Goal: Transaction & Acquisition: Book appointment/travel/reservation

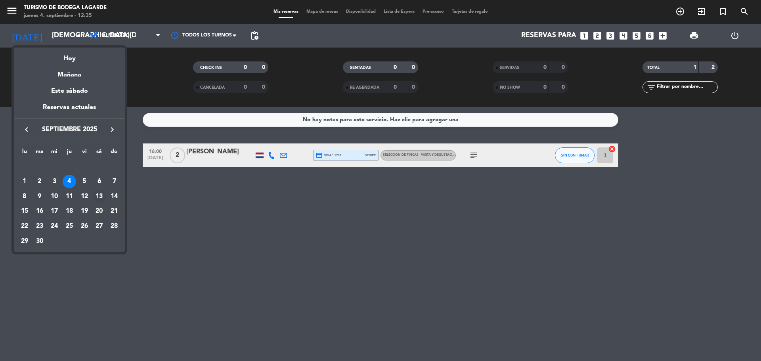
click at [98, 195] on div "13" at bounding box center [98, 196] width 13 height 13
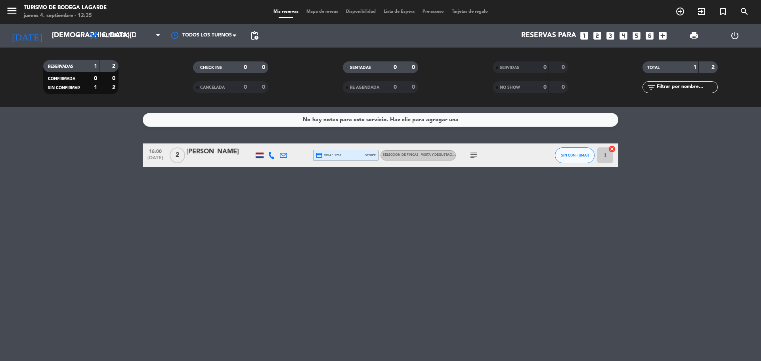
type input "[DATE]"
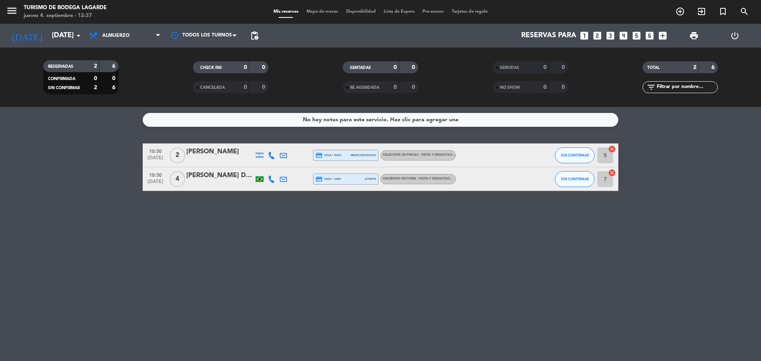
click at [601, 34] on icon "looks_two" at bounding box center [597, 36] width 10 height 10
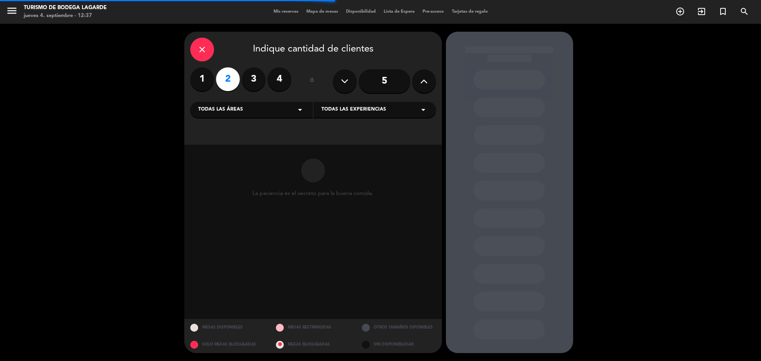
click at [282, 106] on div "Todas las áreas arrow_drop_down" at bounding box center [251, 110] width 123 height 16
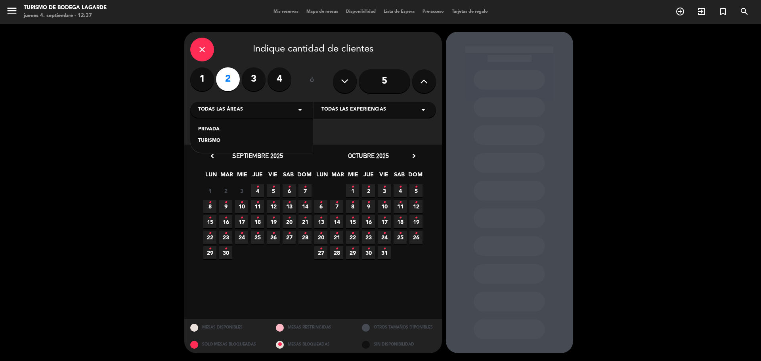
click at [239, 143] on div "TURISMO" at bounding box center [251, 141] width 107 height 8
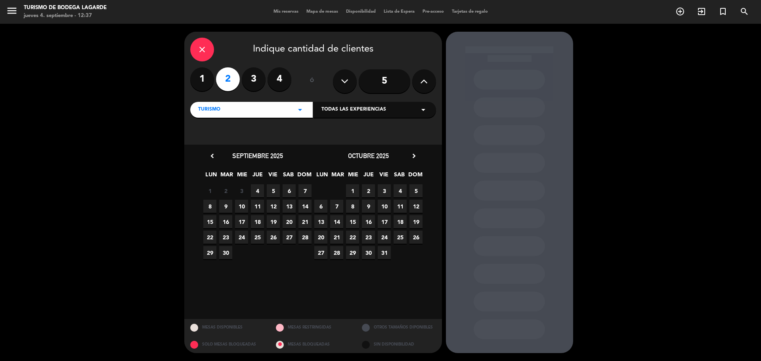
click at [291, 204] on span "13" at bounding box center [289, 206] width 13 height 13
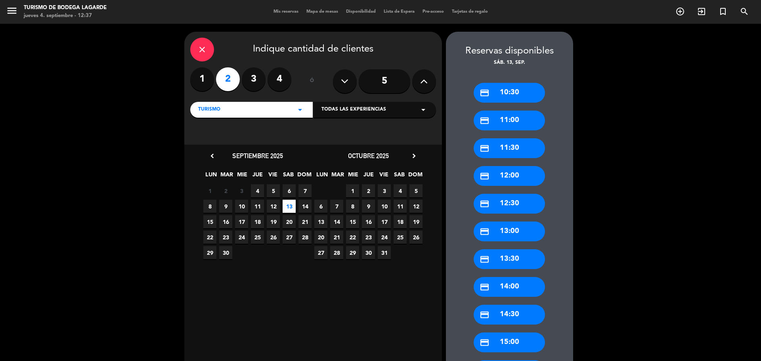
drag, startPoint x: 519, startPoint y: 95, endPoint x: 462, endPoint y: 76, distance: 60.2
click at [520, 95] on div "credit_card 10:30" at bounding box center [509, 93] width 71 height 20
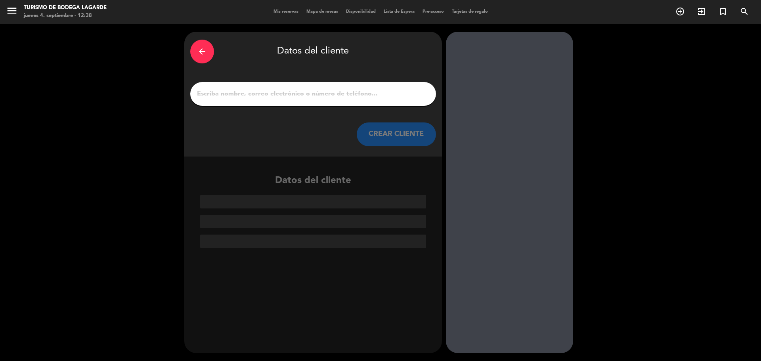
click at [228, 94] on input "1" at bounding box center [313, 93] width 234 height 11
paste input "[DATE][PERSON_NAME]"
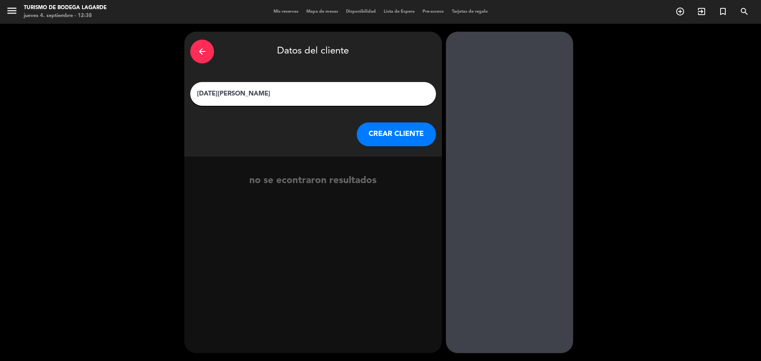
type input "[DATE][PERSON_NAME]"
click at [411, 140] on button "CREAR CLIENTE" at bounding box center [396, 135] width 79 height 24
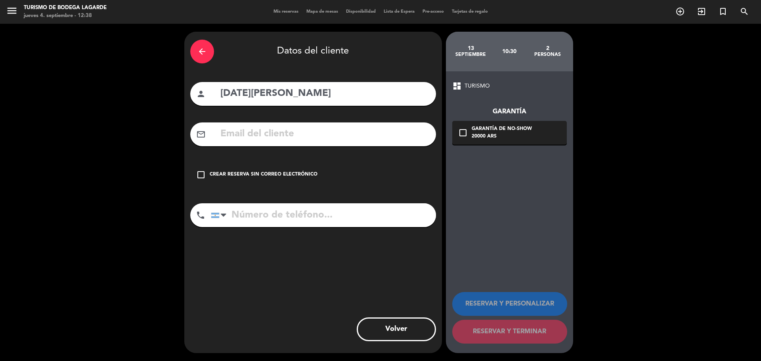
click at [510, 121] on div "Garantía check_box_outline_blank Garantía de no-show 20000 ARS" at bounding box center [509, 118] width 115 height 54
click at [306, 181] on div "check_box_outline_blank Crear reserva sin correo electrónico" at bounding box center [313, 175] width 246 height 24
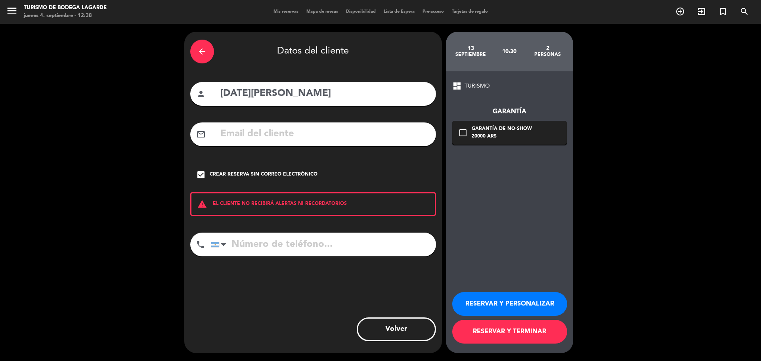
click at [497, 310] on button "RESERVAR Y PERSONALIZAR" at bounding box center [509, 304] width 115 height 24
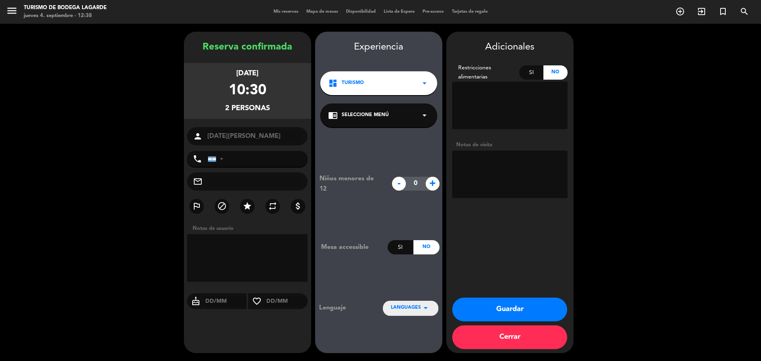
click at [418, 108] on div "chrome_reader_mode Seleccione Menú arrow_drop_down" at bounding box center [378, 115] width 117 height 24
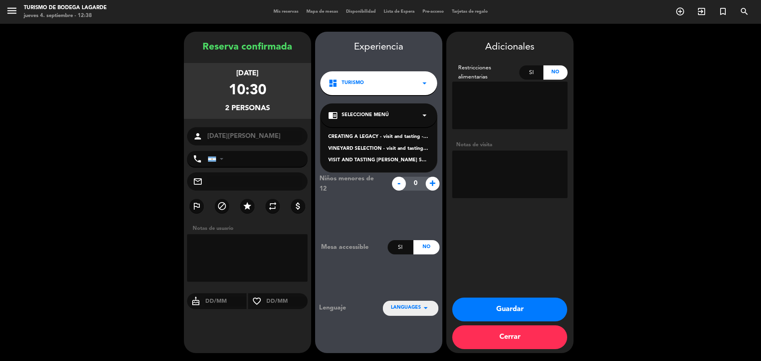
click at [401, 149] on div "VINEYARD SELECTION - visit and tasting - Spanish" at bounding box center [378, 149] width 101 height 8
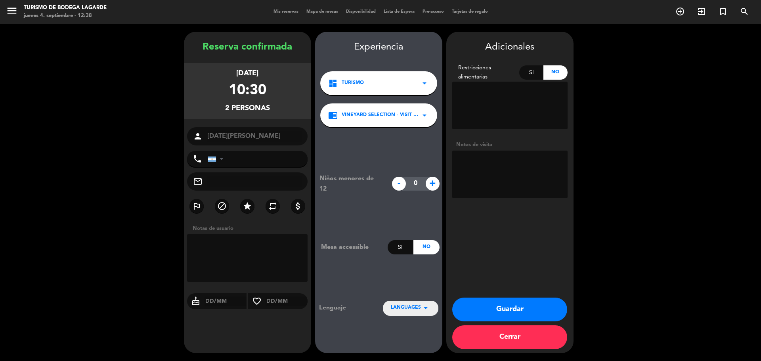
click at [466, 165] on textarea at bounding box center [509, 175] width 115 height 48
paste textarea "cc500 pax: 2 nombre: [DATE][PERSON_NAME] Encargado de Desarrollo de Negocios Im…"
drag, startPoint x: 487, startPoint y: 172, endPoint x: 435, endPoint y: 171, distance: 52.4
click at [435, 171] on booking-confirmed "Reserva confirmada [DATE] 10:30 2 personas person [DATE][PERSON_NAME] phone [GE…" at bounding box center [380, 193] width 745 height 322
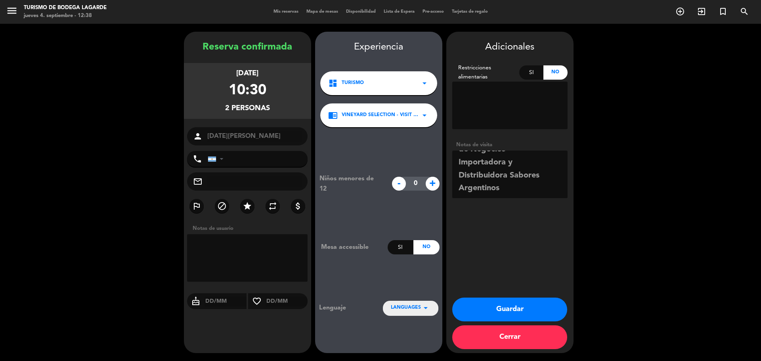
click at [525, 189] on textarea at bounding box center [509, 175] width 115 height 48
type textarea "cc500 nombre: [DATE][PERSON_NAME] Encargado de Desarrollo de Negocios Importado…"
click at [526, 304] on button "Guardar" at bounding box center [509, 310] width 115 height 24
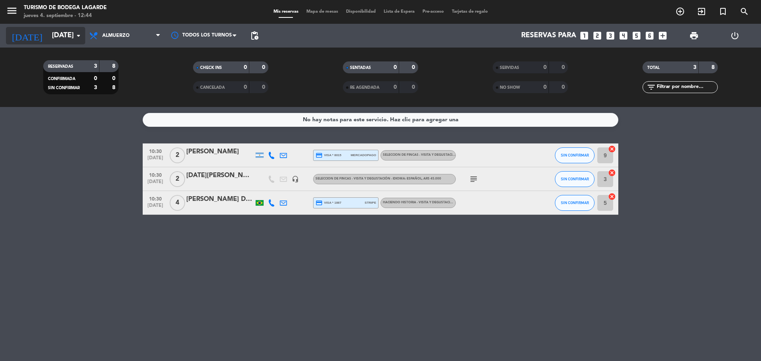
click at [69, 40] on input "[DATE]" at bounding box center [94, 36] width 92 height 16
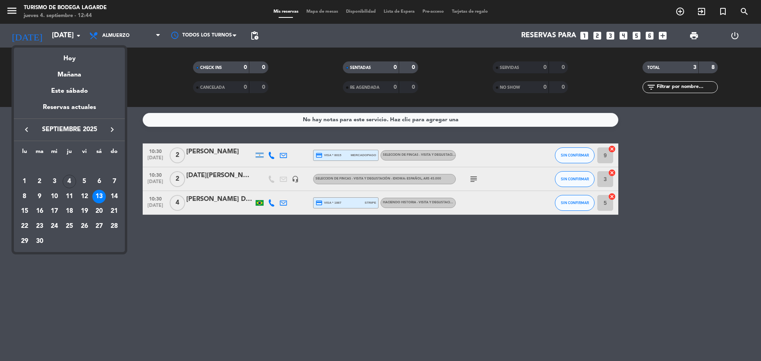
click at [113, 128] on icon "keyboard_arrow_right" at bounding box center [112, 130] width 10 height 10
click at [40, 228] on div "21" at bounding box center [39, 226] width 13 height 13
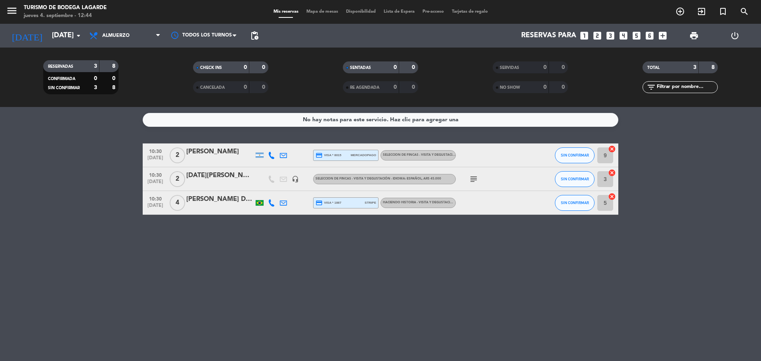
type input "[DATE]"
